Goal: Communication & Community: Share content

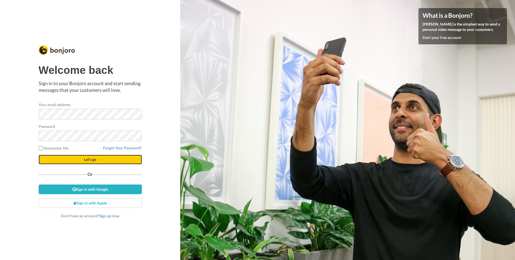
click at [84, 159] on span "Let's go" at bounding box center [90, 159] width 12 height 5
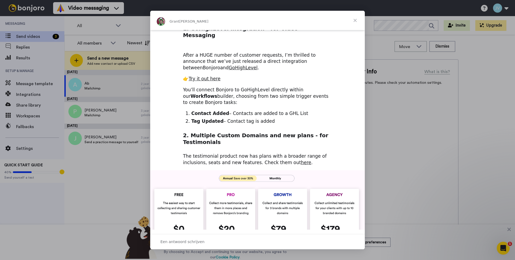
scroll to position [85, 0]
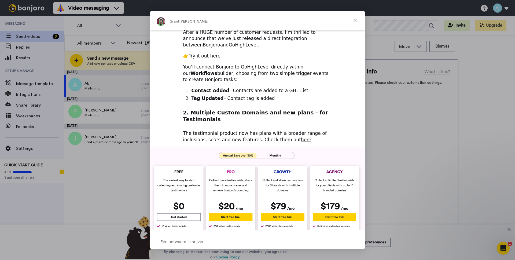
click at [355, 21] on span "Sluiten" at bounding box center [354, 20] width 19 height 19
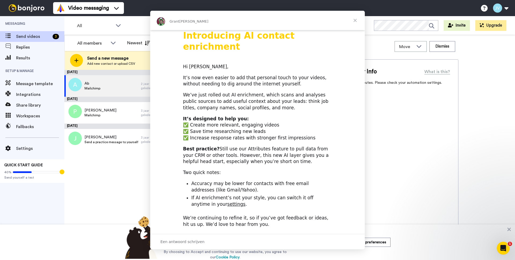
scroll to position [0, 0]
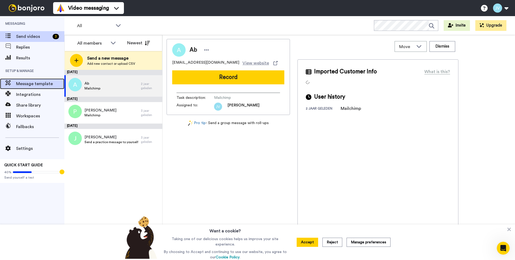
click at [42, 80] on div "Message template" at bounding box center [32, 83] width 64 height 11
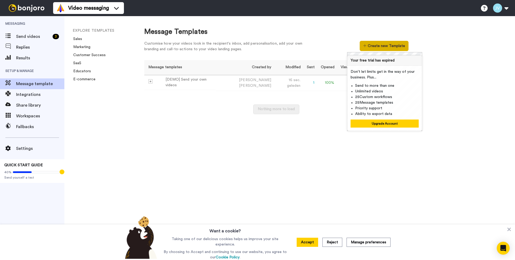
click at [392, 49] on button "Create new Template" at bounding box center [384, 46] width 49 height 10
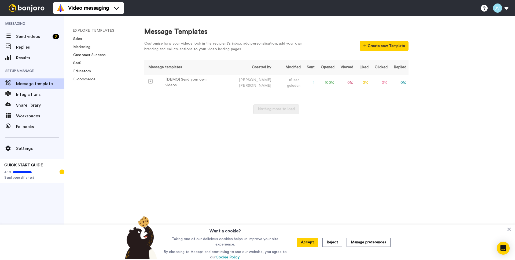
click at [341, 136] on div "Message Templates Customise how your videos look in the recipient's inbox, add …" at bounding box center [324, 138] width 381 height 244
click at [239, 81] on td "Jeffrey Van Mastrigt" at bounding box center [245, 83] width 58 height 16
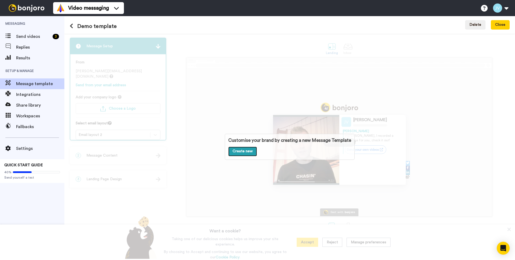
click at [245, 151] on link "Create new" at bounding box center [242, 151] width 29 height 10
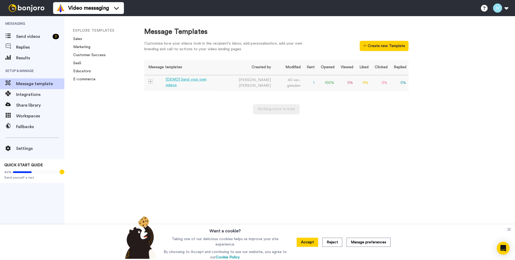
click at [181, 81] on div "[DEMO] Send your own videos" at bounding box center [189, 82] width 48 height 11
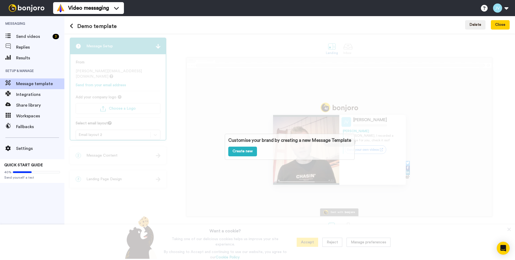
click at [176, 102] on div "Customise your brand by creating a new Message Template Create new" at bounding box center [289, 147] width 451 height 226
click at [129, 90] on div "Customise your brand by creating a new Message Template Create new" at bounding box center [289, 147] width 451 height 226
click at [314, 145] on div "Customise your brand by creating a new Message Template Create new" at bounding box center [290, 147] width 130 height 26
click at [501, 23] on button "Close" at bounding box center [500, 25] width 19 height 10
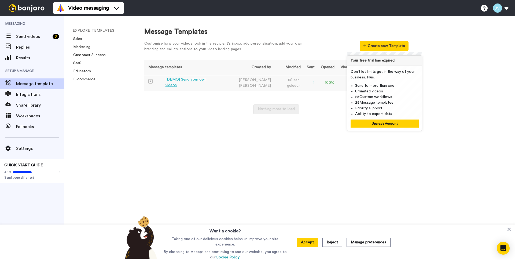
click at [337, 81] on td "0 %" at bounding box center [346, 83] width 19 height 16
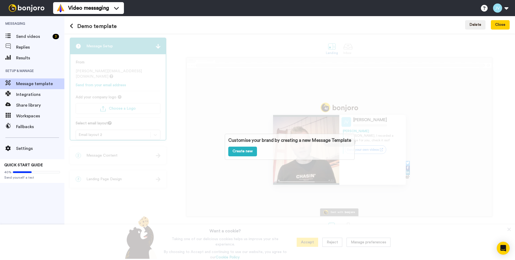
click at [133, 88] on div "Customise your brand by creating a new Message Template Create new" at bounding box center [289, 147] width 451 height 226
click at [38, 81] on span "Message template" at bounding box center [40, 83] width 48 height 6
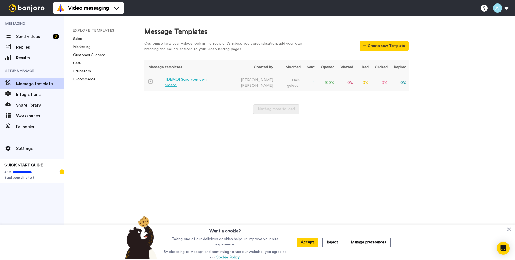
click at [358, 82] on td "0 %" at bounding box center [362, 83] width 15 height 16
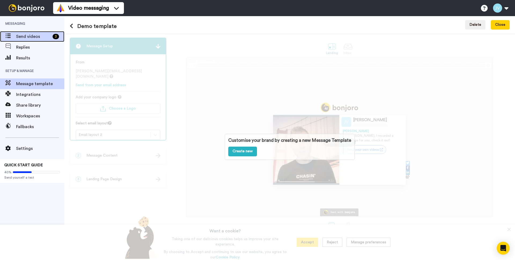
click at [35, 36] on span "Send videos" at bounding box center [33, 36] width 34 height 6
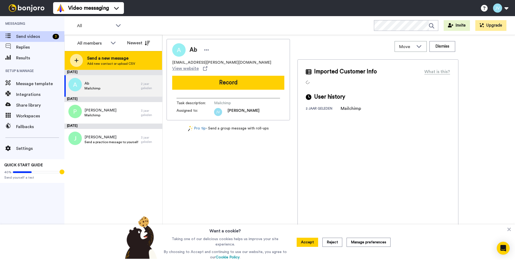
click at [109, 65] on span "Add new contact or upload CSV" at bounding box center [111, 63] width 48 height 4
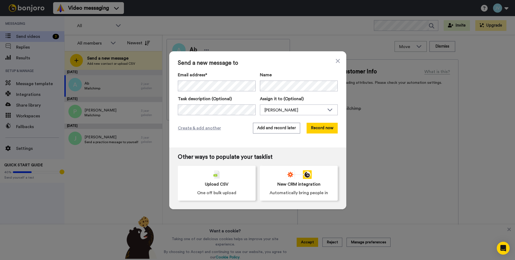
click at [127, 168] on div "Send a new message to Email address* Hans brouwer <hans.brouwer@wavin.com> Ab <…" at bounding box center [257, 130] width 515 height 260
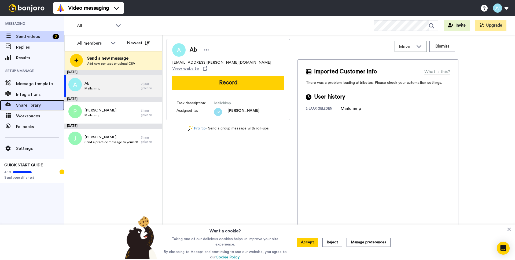
click at [23, 104] on span "Share library" at bounding box center [40, 105] width 48 height 6
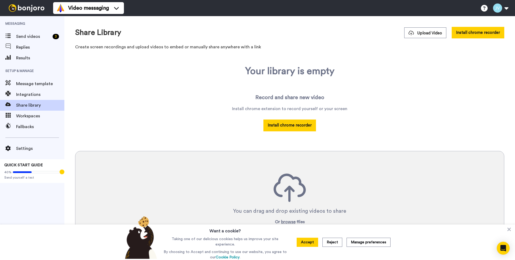
scroll to position [24, 0]
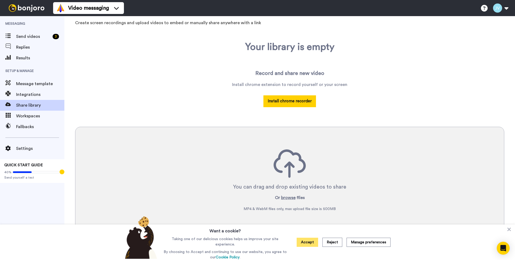
click at [307, 244] on button "Accept" at bounding box center [307, 241] width 21 height 9
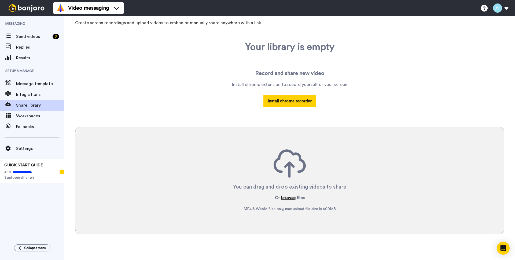
click at [285, 198] on button "browse" at bounding box center [288, 197] width 14 height 6
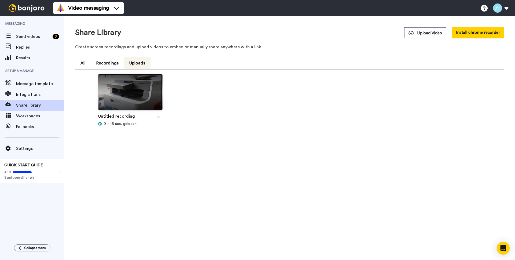
click at [130, 96] on img at bounding box center [130, 94] width 64 height 40
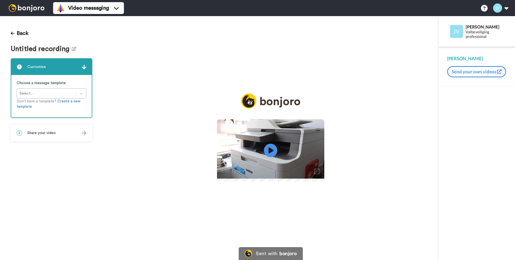
click at [74, 94] on div "Choose a message template Select... Don’t have a template? Create a new template" at bounding box center [51, 96] width 80 height 42
click at [82, 94] on div "Choose a message template Select... Don’t have a template? Create a new template" at bounding box center [51, 96] width 80 height 42
click at [83, 93] on div "Choose a message template Select... Don’t have a template? Create a new template" at bounding box center [51, 96] width 80 height 42
click at [38, 92] on div "Choose a message template Select... Don’t have a template? Create a new template" at bounding box center [51, 96] width 80 height 42
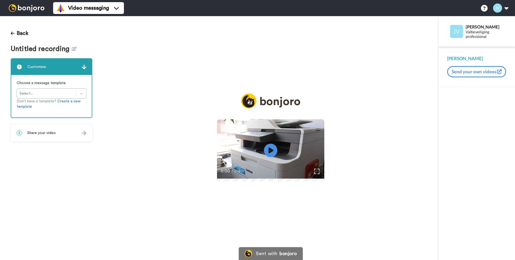
click at [38, 92] on div "Choose a message template Select... Don’t have a template? Create a new template" at bounding box center [51, 96] width 80 height 42
click at [71, 101] on link "Create a new template" at bounding box center [49, 103] width 64 height 9
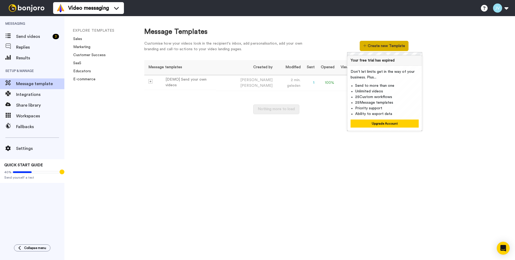
click at [380, 46] on button "Create new Template" at bounding box center [384, 46] width 49 height 10
click at [279, 85] on td "2 min. geleden" at bounding box center [289, 83] width 28 height 16
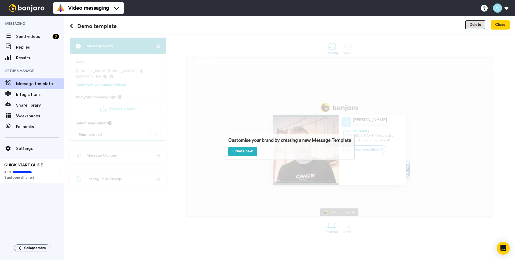
click at [474, 27] on button "Delete" at bounding box center [475, 25] width 20 height 10
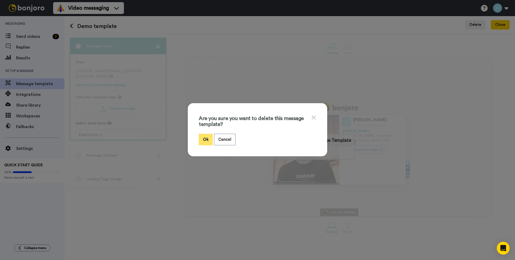
click at [206, 136] on button "Ok" at bounding box center [206, 140] width 14 height 12
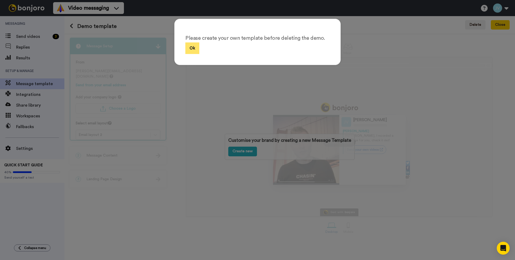
click at [192, 49] on button "Ok" at bounding box center [192, 48] width 14 height 12
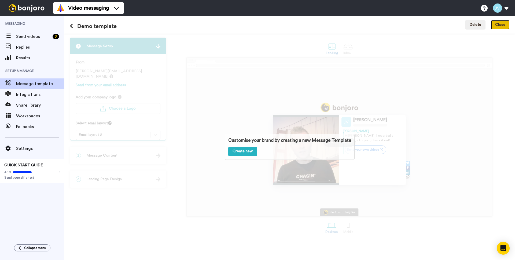
click at [500, 28] on button "Close" at bounding box center [500, 25] width 19 height 10
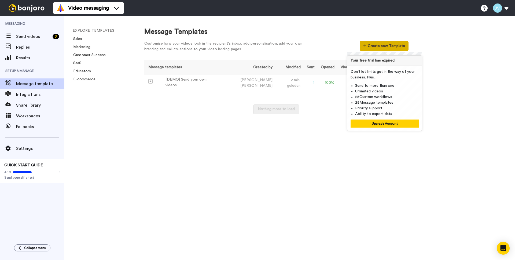
click at [376, 46] on button "Create new Template" at bounding box center [384, 46] width 49 height 10
click at [387, 48] on button "Create new Template" at bounding box center [384, 46] width 49 height 10
click at [78, 38] on link "Sales" at bounding box center [76, 39] width 12 height 4
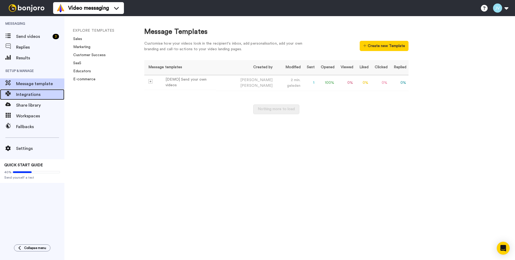
click at [33, 95] on span "Integrations" at bounding box center [40, 94] width 48 height 6
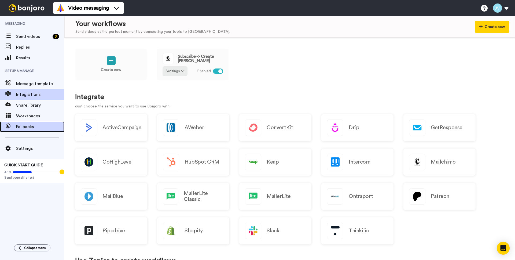
click at [29, 126] on span "Fallbacks" at bounding box center [40, 126] width 48 height 6
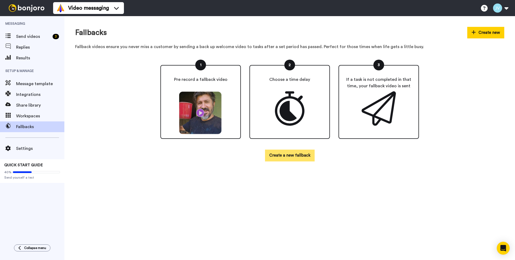
click at [278, 153] on button "Create a new fallback" at bounding box center [290, 155] width 50 height 12
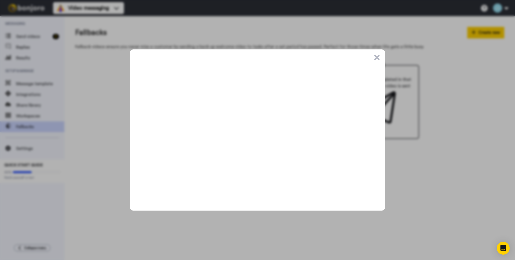
click at [377, 59] on button ".cls-1{stroke-width:0px;}" at bounding box center [376, 57] width 5 height 5
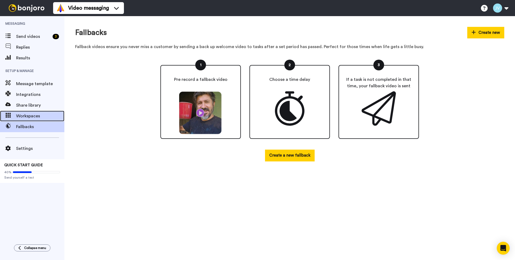
click at [32, 114] on span "Workspaces" at bounding box center [40, 116] width 48 height 6
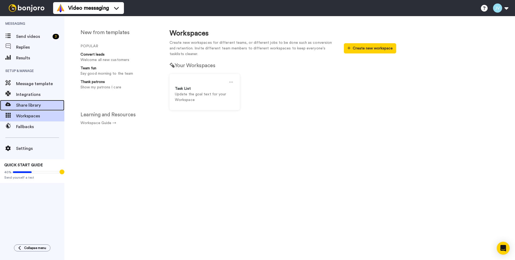
click at [40, 105] on span "Share library" at bounding box center [40, 105] width 48 height 6
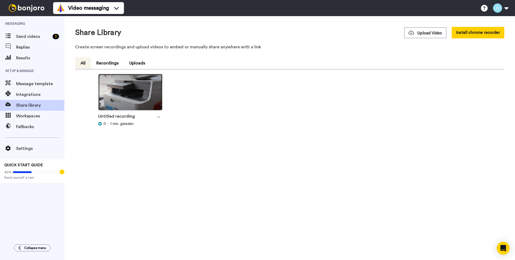
click at [140, 93] on img at bounding box center [130, 94] width 64 height 40
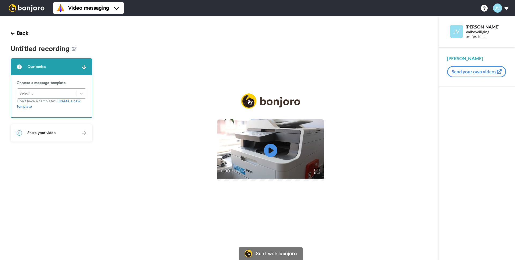
click at [61, 95] on div "Choose a message template Select... Don’t have a template? Create a new template" at bounding box center [51, 96] width 80 height 42
click at [80, 94] on div "Choose a message template Select... Don’t have a template? Create a new template" at bounding box center [51, 96] width 80 height 42
click at [73, 137] on div "2 Share your video" at bounding box center [51, 133] width 80 height 16
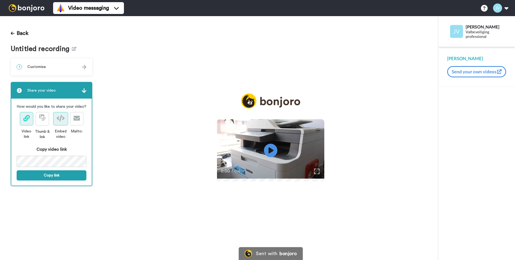
click at [59, 117] on icon at bounding box center [61, 118] width 8 height 6
click at [76, 122] on span at bounding box center [76, 118] width 6 height 6
click at [27, 121] on icon at bounding box center [26, 118] width 6 height 6
click at [42, 120] on icon at bounding box center [42, 117] width 6 height 6
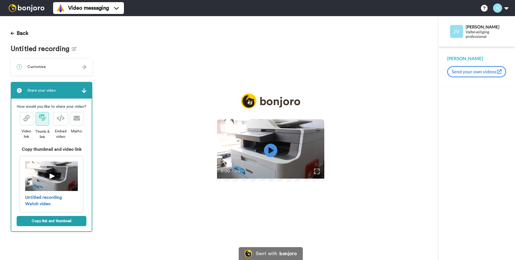
click at [462, 69] on button "Send your own videos" at bounding box center [476, 71] width 59 height 11
click at [14, 36] on button "Back" at bounding box center [20, 33] width 18 height 13
